Goal: Task Accomplishment & Management: Use online tool/utility

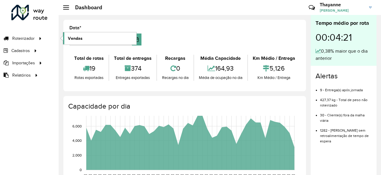
click at [78, 37] on span "Vendas" at bounding box center [75, 38] width 15 height 6
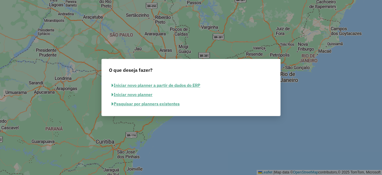
click at [159, 104] on button "Pesquisar por planners existentes" at bounding box center [145, 103] width 73 height 9
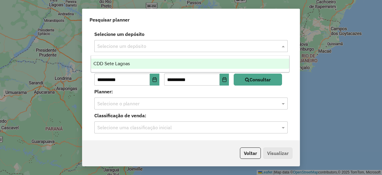
click at [116, 44] on input "text" at bounding box center [185, 46] width 176 height 7
click at [111, 62] on span "CDD Sete Lagoas" at bounding box center [111, 63] width 36 height 5
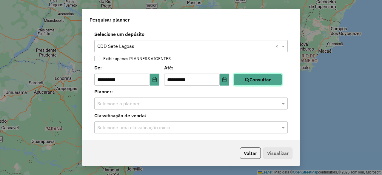
click at [264, 82] on button "Consultar" at bounding box center [258, 79] width 48 height 12
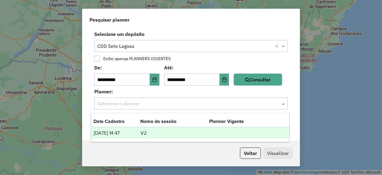
click at [111, 98] on div "Selecione o planner" at bounding box center [191, 103] width 194 height 12
click at [117, 134] on td "01/09/2025 14:47" at bounding box center [116, 133] width 47 height 8
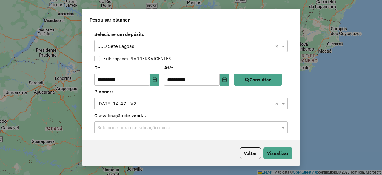
click at [155, 128] on input "text" at bounding box center [185, 127] width 176 height 7
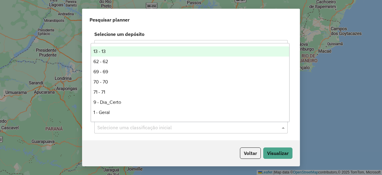
click at [215, 155] on div "Voltar Visualizar" at bounding box center [190, 153] width 217 height 26
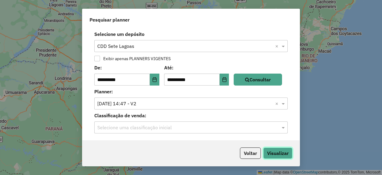
click at [287, 156] on button "Visualizar" at bounding box center [277, 152] width 29 height 11
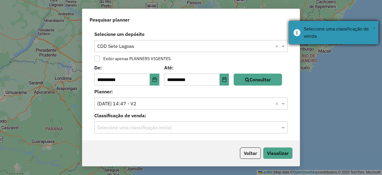
click at [375, 27] on span "×" at bounding box center [374, 28] width 3 height 7
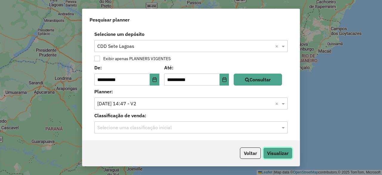
click at [278, 149] on button "Visualizar" at bounding box center [277, 152] width 29 height 11
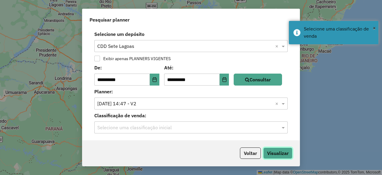
scroll to position [0, 0]
click at [208, 159] on div "Voltar Visualizar" at bounding box center [190, 153] width 217 height 26
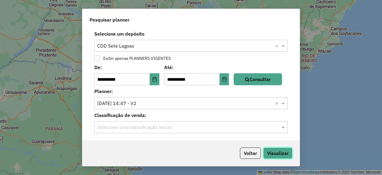
click at [284, 152] on button "Visualizar" at bounding box center [277, 152] width 29 height 11
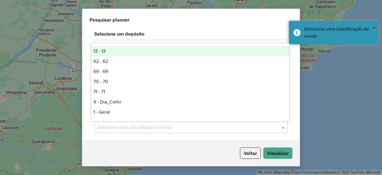
click at [180, 122] on div "Selecione uma classificação inicial" at bounding box center [191, 127] width 194 height 12
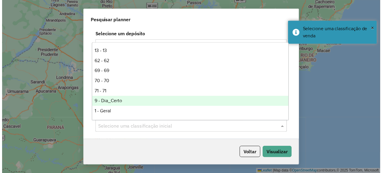
scroll to position [81, 0]
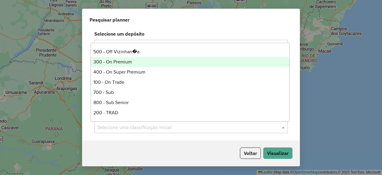
click at [123, 60] on div "300 - On Premium" at bounding box center [190, 62] width 198 height 10
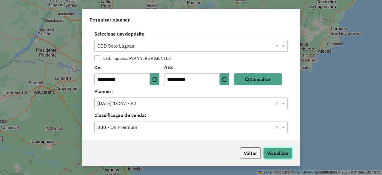
click at [285, 148] on button "Visualizar" at bounding box center [277, 152] width 29 height 11
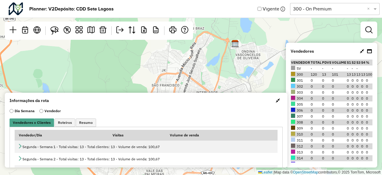
click at [276, 102] on span "button" at bounding box center [278, 100] width 4 height 5
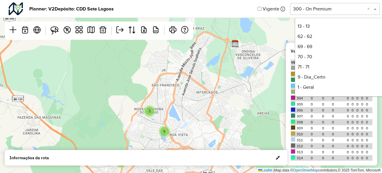
click at [329, 10] on input "text" at bounding box center [329, 8] width 72 height 7
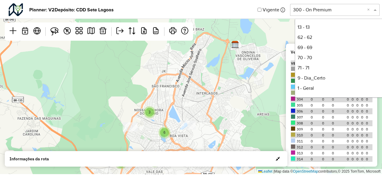
scroll to position [81, 0]
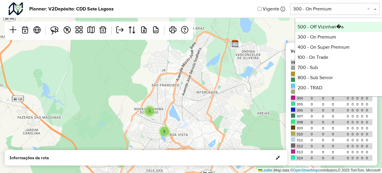
drag, startPoint x: 265, startPoint y: 51, endPoint x: 263, endPoint y: 57, distance: 6.0
click at [265, 52] on div "3 6 2 2 Leaflet | Map data © OpenStreetMap contributors,© 2025 TomTom, Microsoft" at bounding box center [191, 86] width 382 height 173
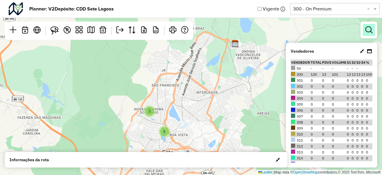
click at [367, 33] on link at bounding box center [369, 30] width 12 height 12
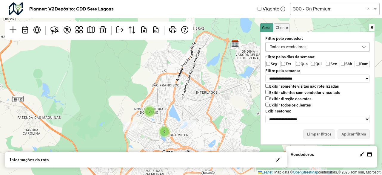
click at [283, 48] on div "Todos os vendedores" at bounding box center [288, 46] width 40 height 9
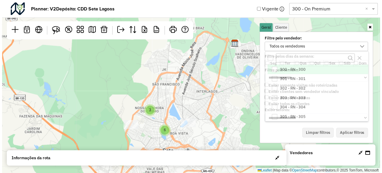
scroll to position [3, 22]
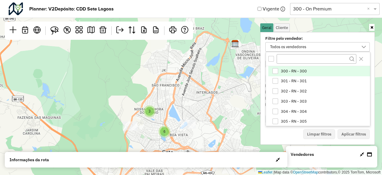
click at [274, 70] on div "300 - RN - 300" at bounding box center [276, 71] width 6 height 6
click at [365, 132] on button "Aplicar filtros" at bounding box center [354, 134] width 32 height 10
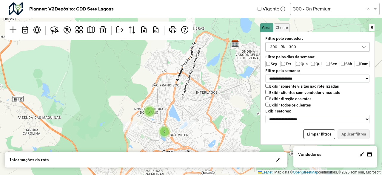
click at [372, 28] on icon at bounding box center [372, 27] width 3 height 4
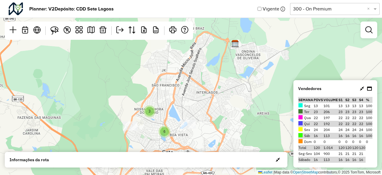
click at [217, 99] on div "2 3 2 6 Leaflet | Map data © OpenStreetMap contributors,© 2025 TomTom, Microsoft" at bounding box center [191, 87] width 382 height 175
click at [360, 88] on icon at bounding box center [362, 88] width 4 height 5
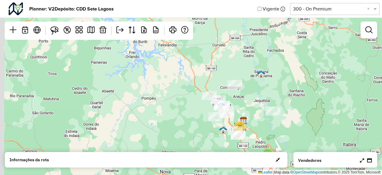
drag, startPoint x: 182, startPoint y: 92, endPoint x: 246, endPoint y: 89, distance: 64.3
click at [244, 113] on div "4 20 Leaflet | Map data © OpenStreetMap contributors,© 2025 TomTom, Microsoft" at bounding box center [191, 87] width 382 height 175
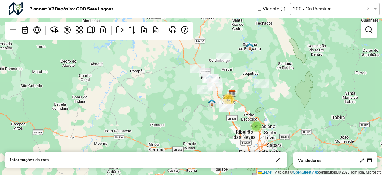
drag, startPoint x: 248, startPoint y: 126, endPoint x: 235, endPoint y: 100, distance: 29.1
click at [235, 100] on div "4 20 Leaflet | Map data © OpenStreetMap contributors,© 2025 TomTom, Microsoft" at bounding box center [191, 87] width 382 height 175
click at [260, 103] on div "4 20 Leaflet | Map data © OpenStreetMap contributors,© 2025 TomTom, Microsoft" at bounding box center [191, 87] width 382 height 175
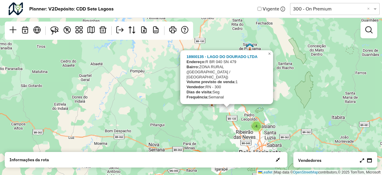
click at [309, 117] on div "4 20 18900135 - LAGO DO DOURADO LTDA Endereço: R BR 040 SN 479 Bairro: ZONA RUR…" at bounding box center [191, 87] width 382 height 175
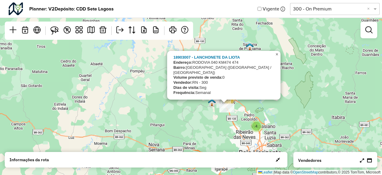
click at [278, 57] on span "×" at bounding box center [277, 54] width 3 height 5
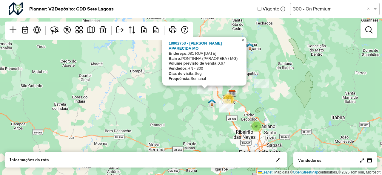
click at [244, 43] on span "×" at bounding box center [243, 40] width 3 height 5
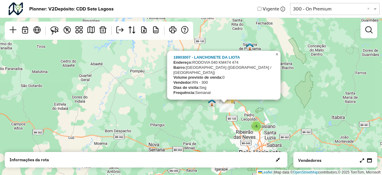
click at [277, 57] on span "×" at bounding box center [277, 54] width 3 height 5
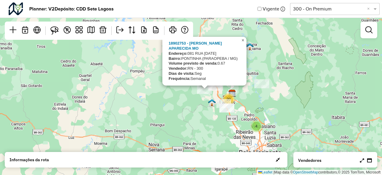
click at [246, 44] on link "×" at bounding box center [243, 40] width 7 height 7
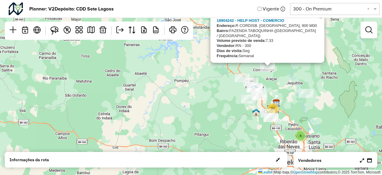
click at [321, 20] on span "×" at bounding box center [321, 17] width 3 height 5
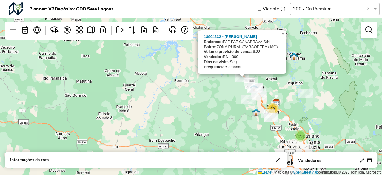
click at [284, 36] on span "×" at bounding box center [283, 33] width 3 height 5
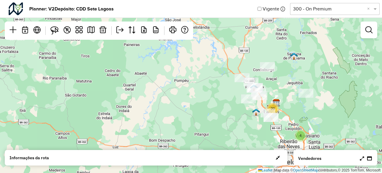
click at [324, 11] on input "text" at bounding box center [329, 8] width 72 height 7
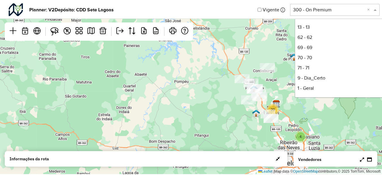
scroll to position [81, 0]
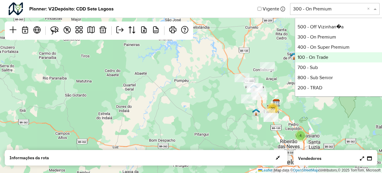
click at [317, 58] on div "100 - On Trade" at bounding box center [339, 57] width 89 height 10
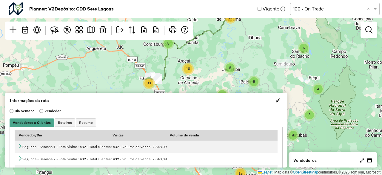
click at [362, 160] on icon at bounding box center [362, 160] width 4 height 5
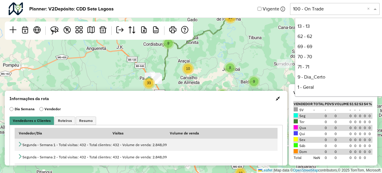
click at [311, 9] on input "text" at bounding box center [329, 8] width 72 height 7
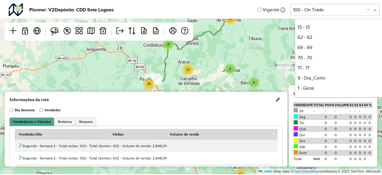
scroll to position [81, 0]
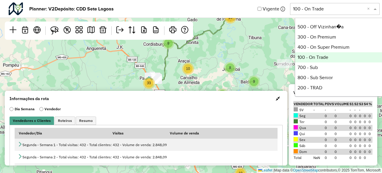
click at [316, 57] on div "100 - On Trade" at bounding box center [339, 57] width 89 height 10
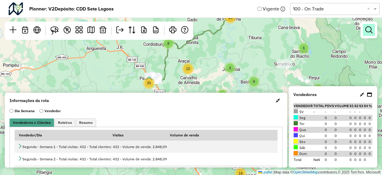
click at [371, 30] on em at bounding box center [369, 29] width 7 height 7
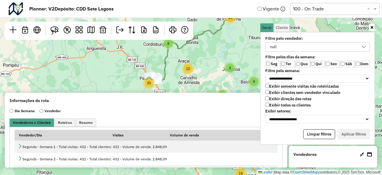
click at [280, 45] on div "null" at bounding box center [313, 46] width 90 height 9
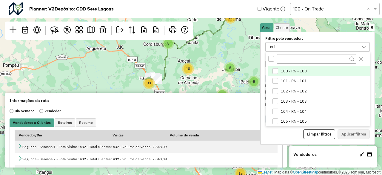
click at [271, 59] on div "All items unselected" at bounding box center [272, 59] width 6 height 6
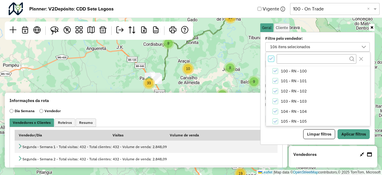
scroll to position [2, 2]
click at [345, 133] on button "Aplicar filtros" at bounding box center [354, 134] width 32 height 10
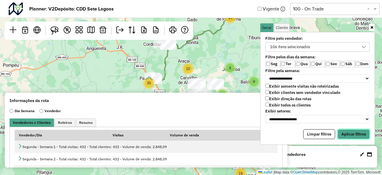
click at [352, 134] on button "Aplicar filtros" at bounding box center [354, 134] width 32 height 10
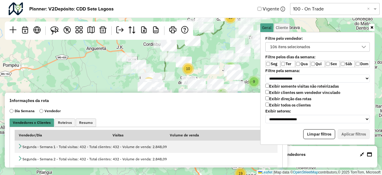
click at [372, 27] on icon at bounding box center [372, 27] width 3 height 4
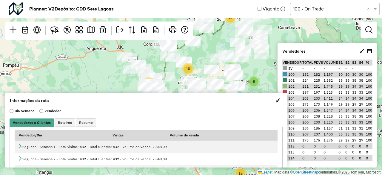
click at [278, 99] on span "button" at bounding box center [278, 100] width 4 height 5
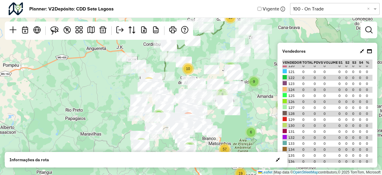
scroll to position [0, 0]
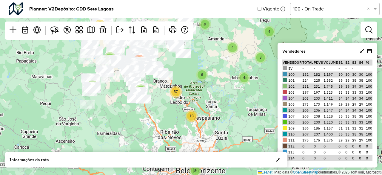
click at [363, 50] on icon at bounding box center [362, 51] width 4 height 5
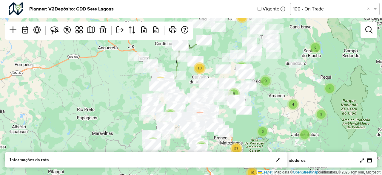
drag, startPoint x: 179, startPoint y: 80, endPoint x: 235, endPoint y: 123, distance: 71.0
click at [235, 123] on div "3 9 4 6 10 8 8 6 15 4 6 4 3 19 9 33 57 4 8 9 247 Leaflet | Map data © OpenStree…" at bounding box center [191, 87] width 382 height 175
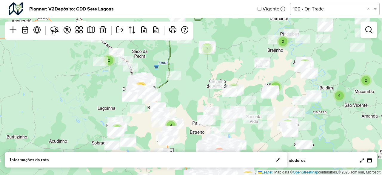
drag, startPoint x: 232, startPoint y: 104, endPoint x: 181, endPoint y: 93, distance: 52.9
click at [181, 93] on div "2 2 6 3 3 3 3 7 8 2 6 6 2 3 9 4 2 4 4 7 5 7 4 4 2 3 28 3 8 17 29 3 8 3 6 3 12 7…" at bounding box center [191, 87] width 382 height 175
